Goal: Communication & Community: Participate in discussion

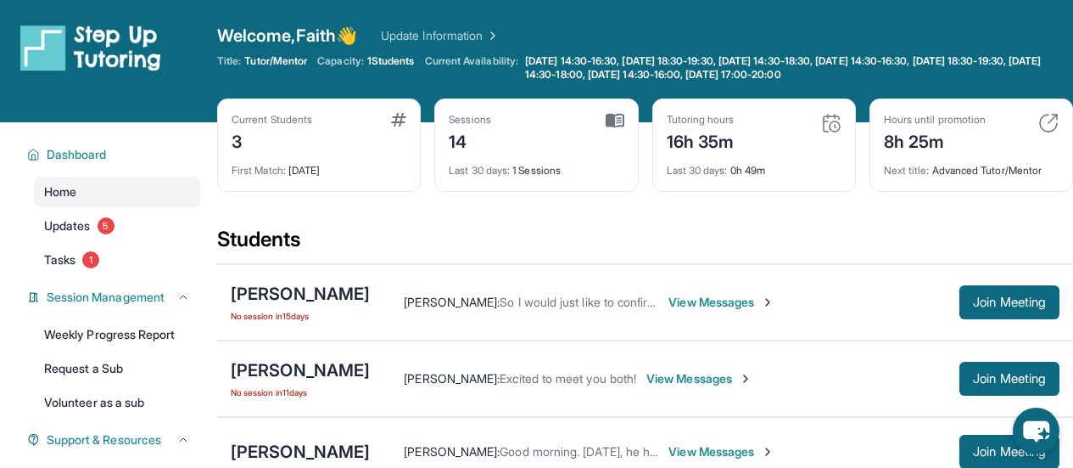
scroll to position [22, 0]
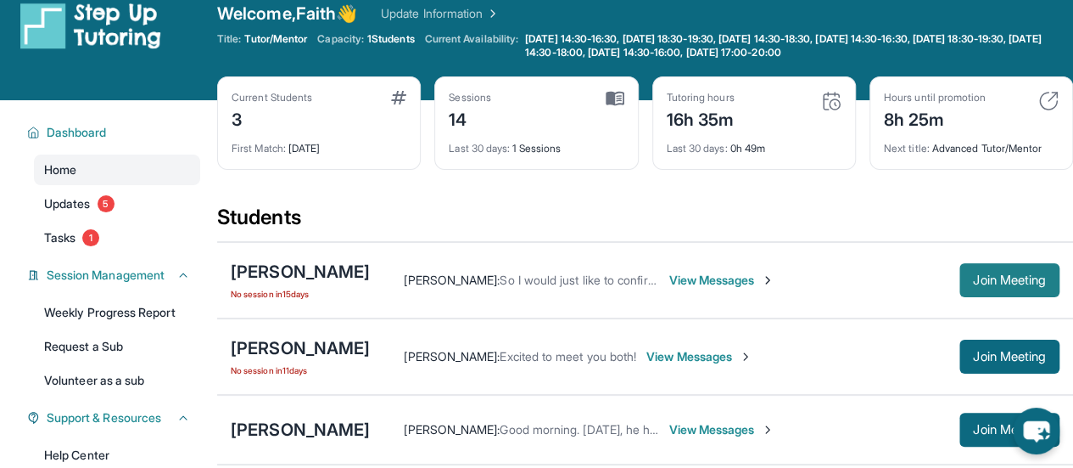
click at [994, 279] on span "Join Meeting" at bounding box center [1009, 280] width 73 height 10
click at [691, 267] on div "[PERSON_NAME] : So I would just like to confirm, are you available Tuesdays fro…" at bounding box center [715, 280] width 690 height 34
click at [691, 272] on span "View Messages" at bounding box center [722, 280] width 106 height 17
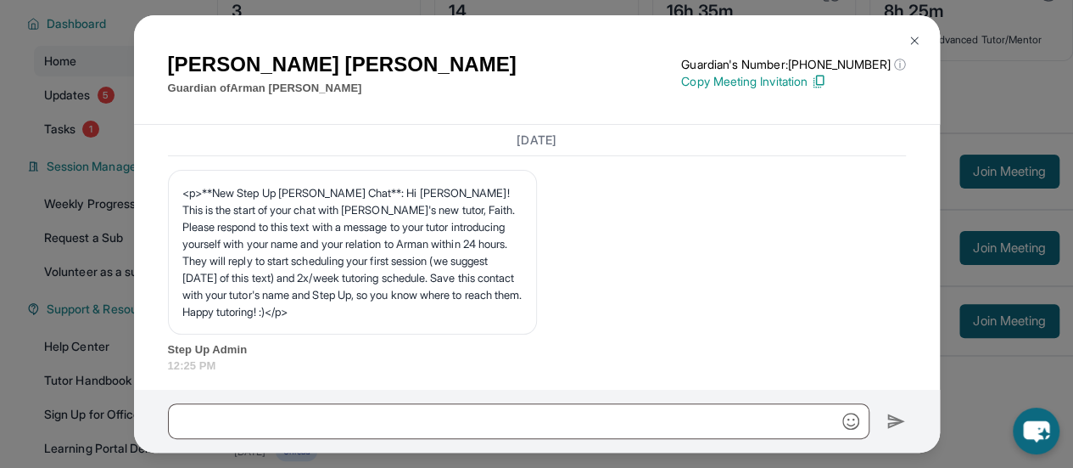
scroll to position [128, 0]
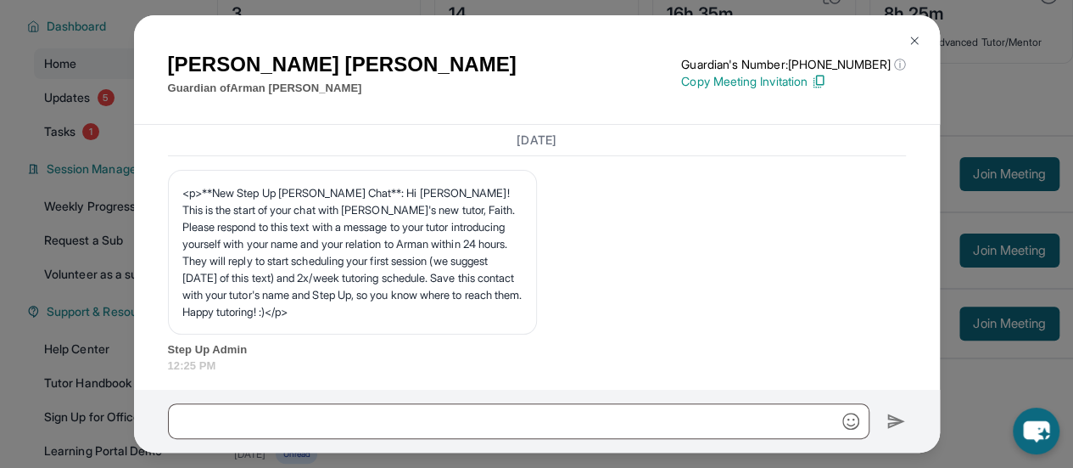
click at [914, 42] on img at bounding box center [915, 41] width 14 height 14
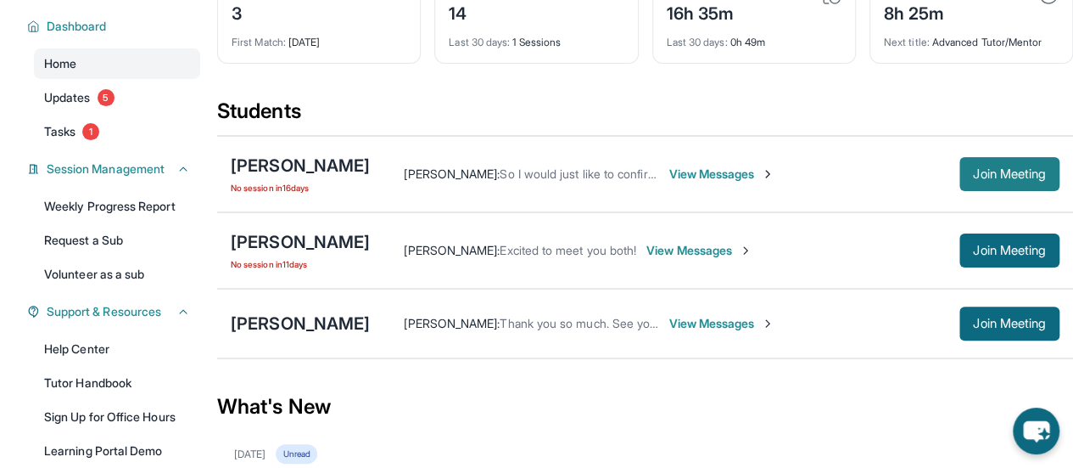
click at [1001, 176] on span "Join Meeting" at bounding box center [1009, 174] width 73 height 10
click at [999, 255] on span "Join Meeting" at bounding box center [1009, 250] width 73 height 10
click at [93, 123] on span "1" at bounding box center [90, 131] width 17 height 17
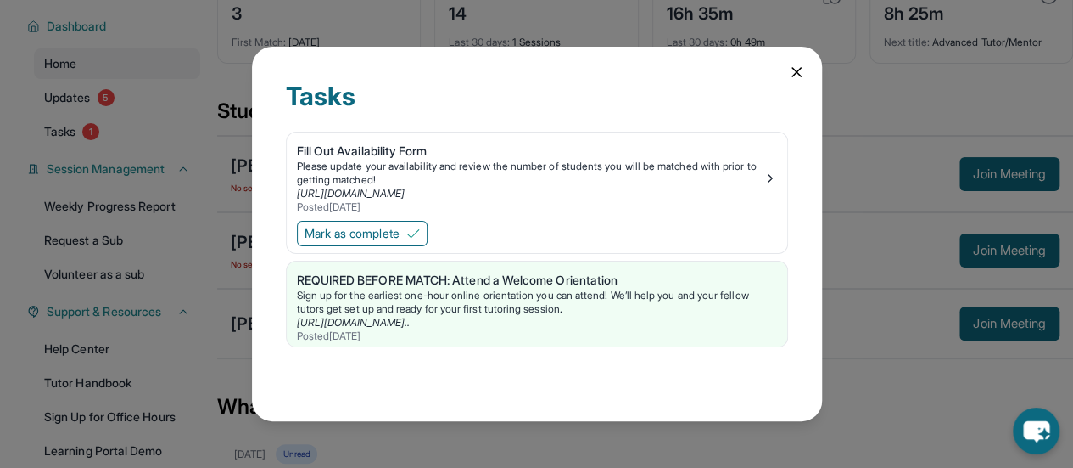
click at [120, 105] on div "Tasks Fill Out Availability Form Please update your availability and review the…" at bounding box center [536, 234] width 1073 height 468
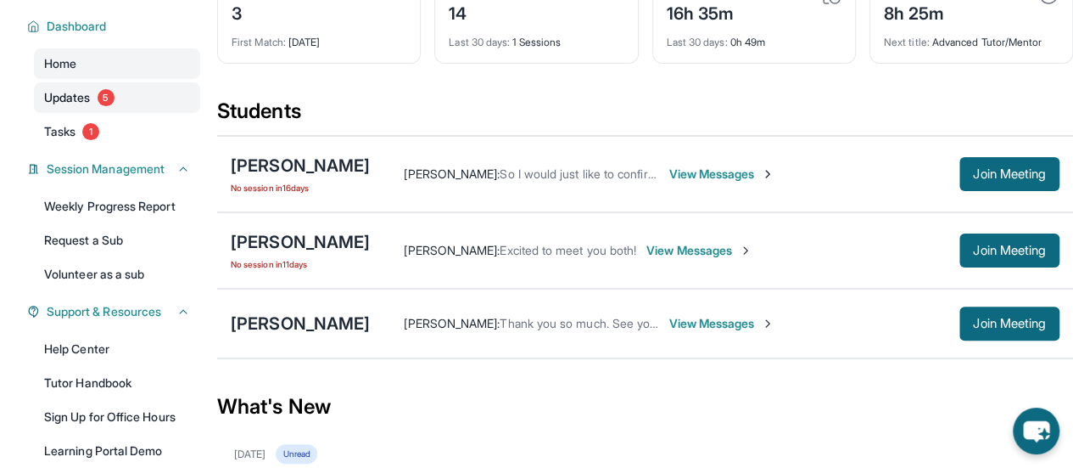
click at [112, 90] on span "5" at bounding box center [106, 97] width 17 height 17
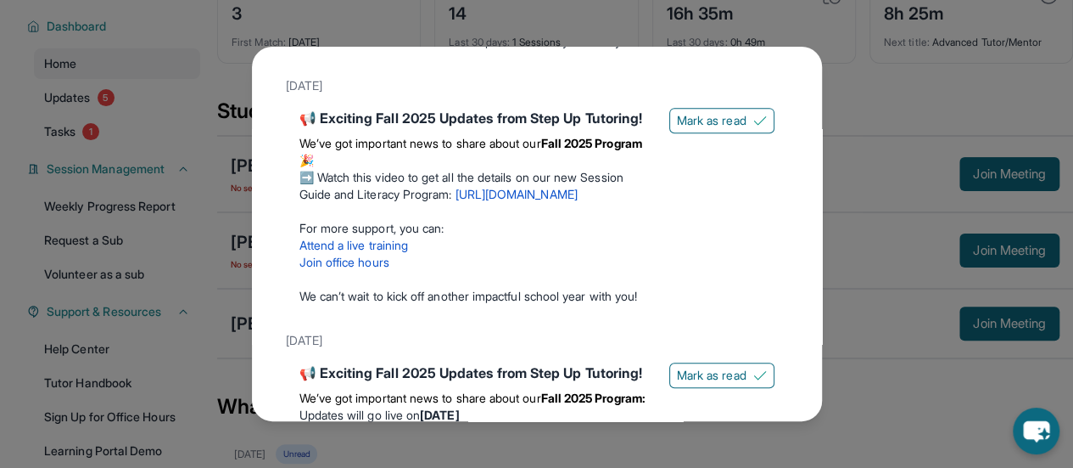
scroll to position [350, 0]
click at [177, 228] on div "Updates [DATE] Fall 2025 Program Updates 🎉 We’ve got important news to share ab…" at bounding box center [536, 234] width 1073 height 468
